Goal: Transaction & Acquisition: Download file/media

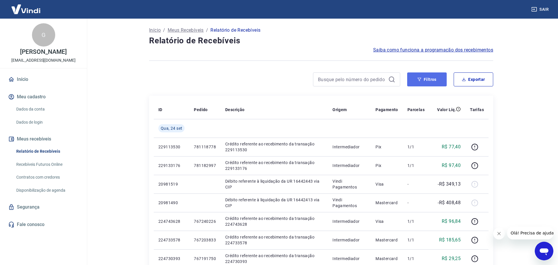
click at [417, 81] on icon "button" at bounding box center [419, 79] width 4 height 4
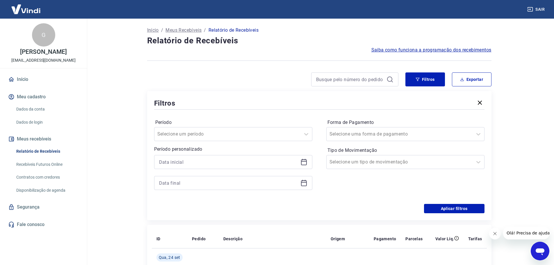
click at [305, 162] on icon at bounding box center [303, 161] width 7 height 7
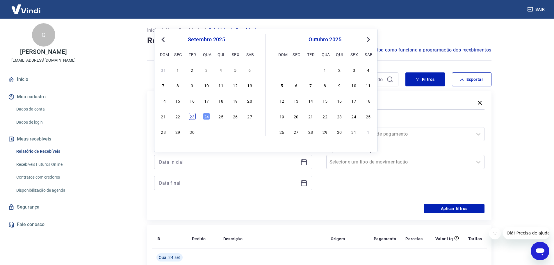
click at [190, 118] on div "23" at bounding box center [192, 116] width 7 height 7
type input "[DATE]"
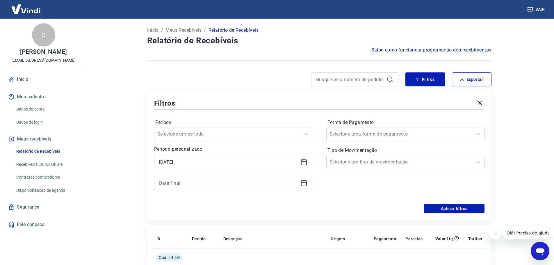
click at [305, 182] on icon at bounding box center [304, 182] width 6 height 1
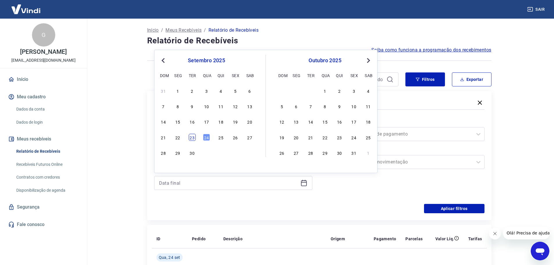
click at [189, 137] on div "23" at bounding box center [192, 137] width 7 height 7
type input "[DATE]"
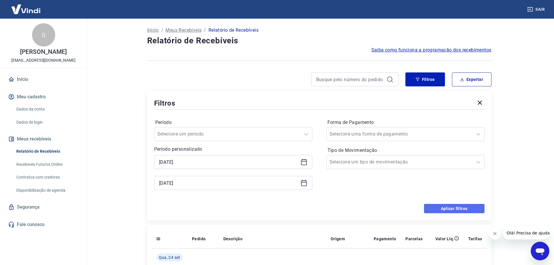
click at [454, 208] on button "Aplicar filtros" at bounding box center [454, 208] width 60 height 9
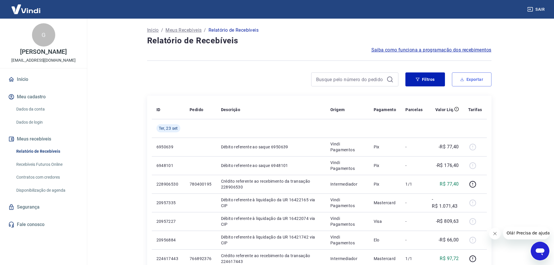
click at [466, 81] on button "Exportar" at bounding box center [472, 79] width 40 height 14
type input "[DATE]"
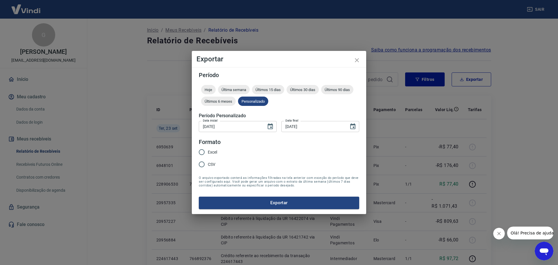
click at [206, 151] on input "Excel" at bounding box center [202, 152] width 12 height 12
radio input "true"
click at [287, 196] on button "Exportar" at bounding box center [279, 202] width 160 height 12
